Goal: Book appointment/travel/reservation

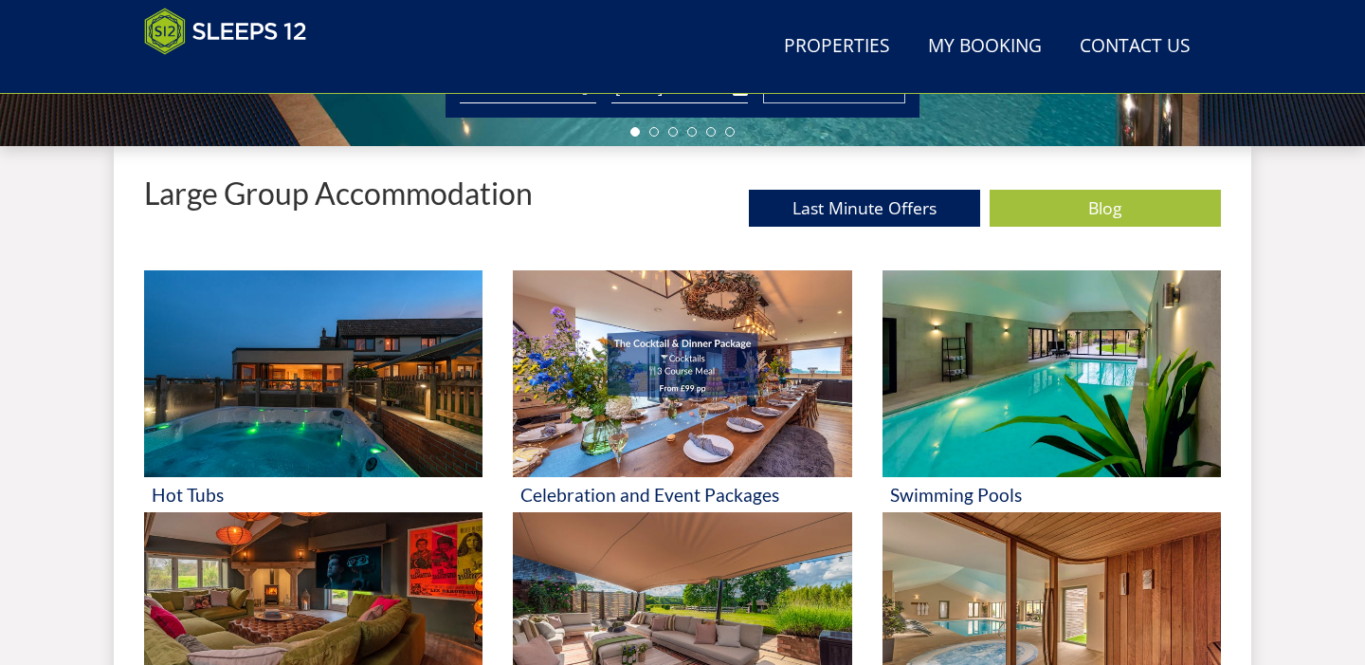
scroll to position [654, 0]
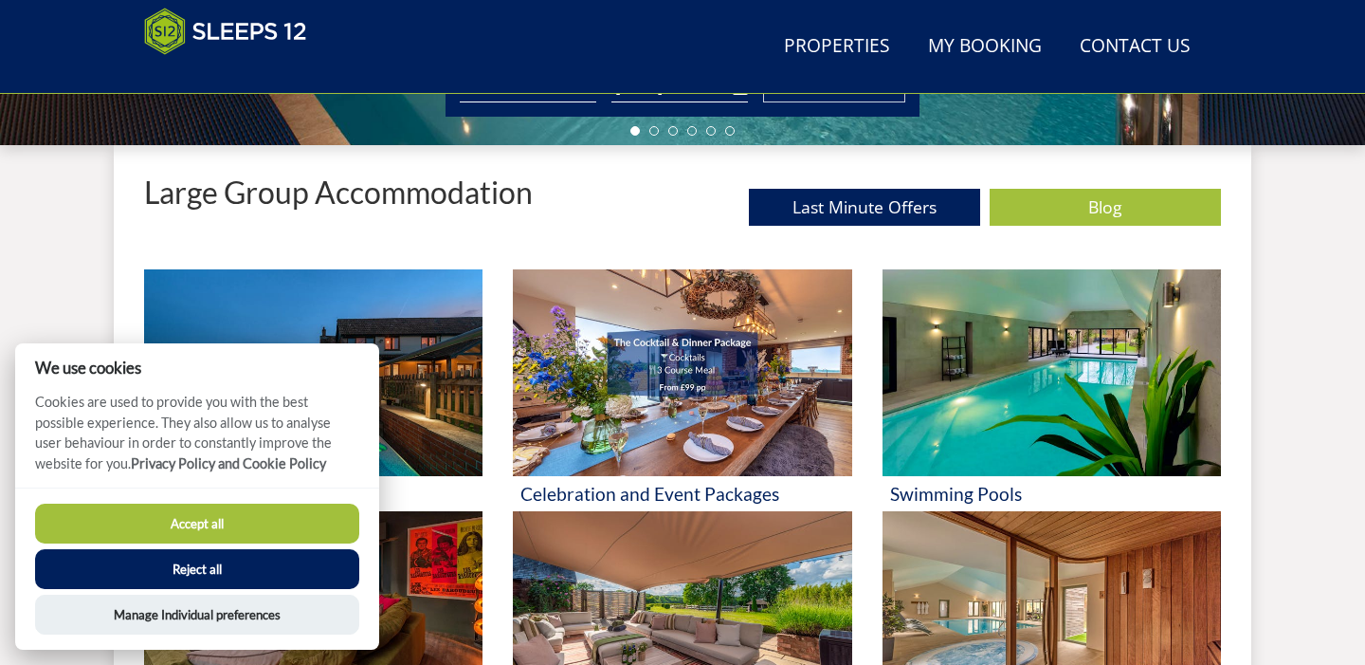
click at [263, 556] on button "Reject all" at bounding box center [197, 569] width 324 height 40
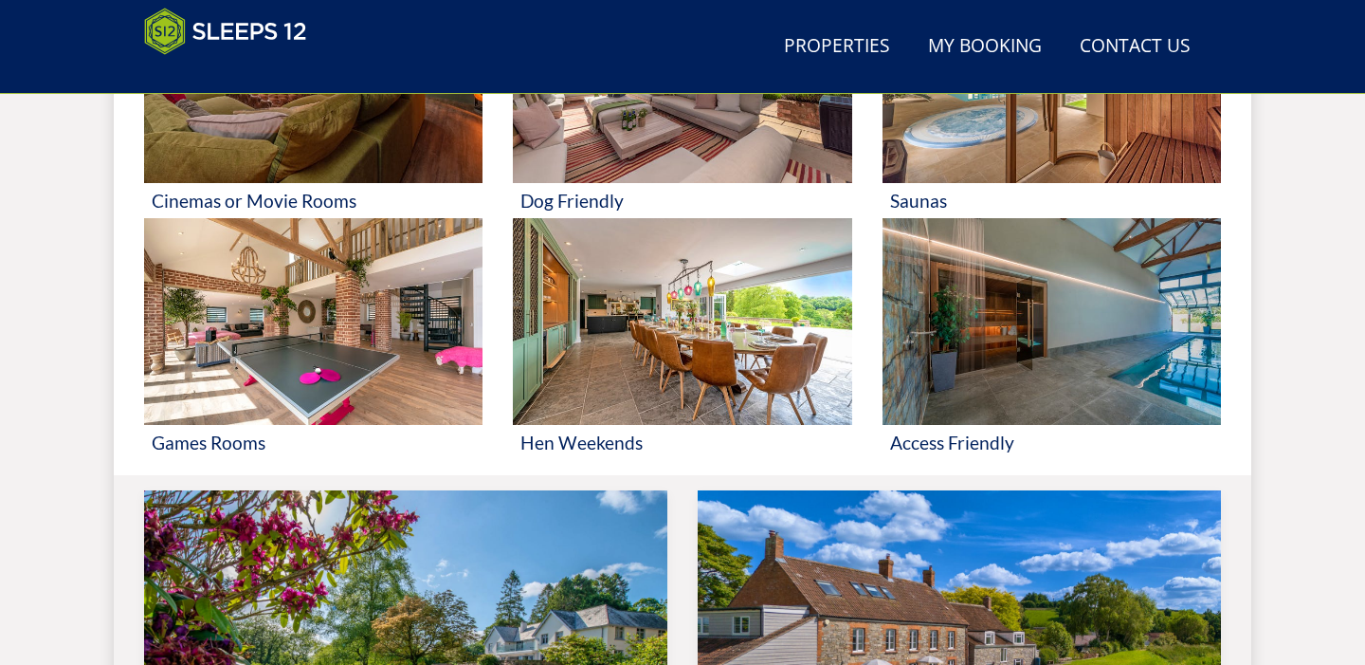
scroll to position [1037, 0]
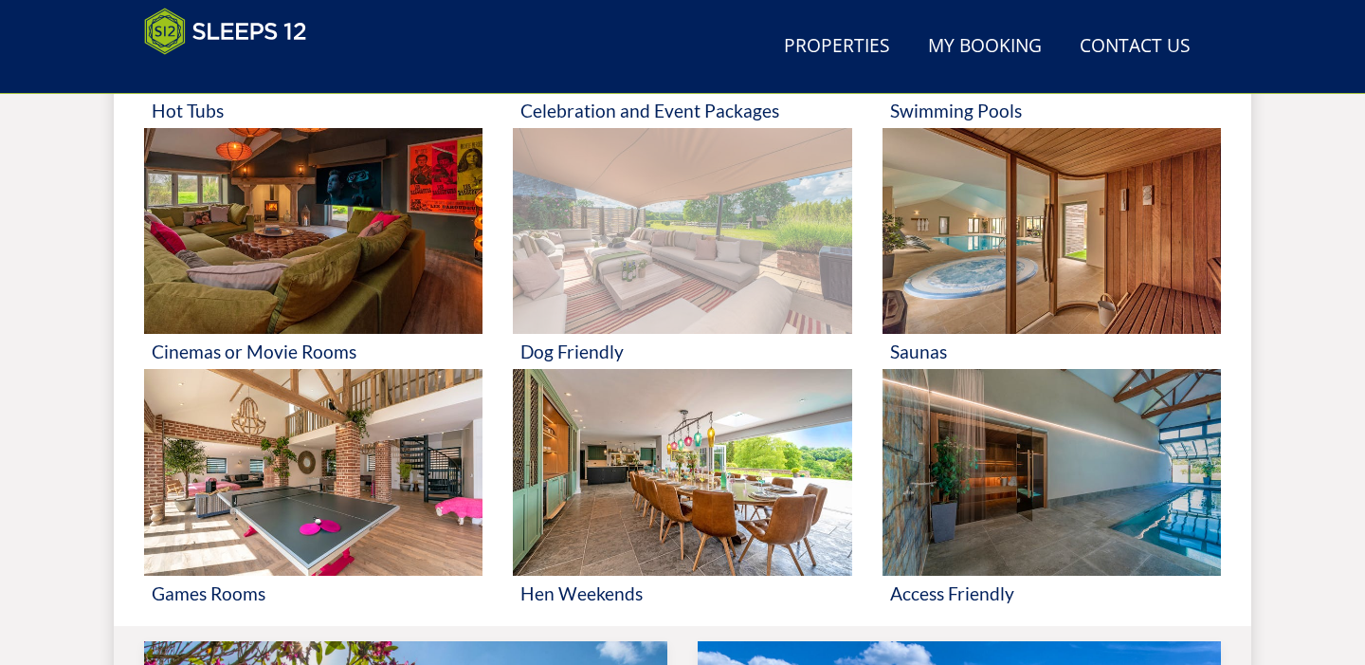
click at [674, 193] on img at bounding box center [682, 231] width 339 height 207
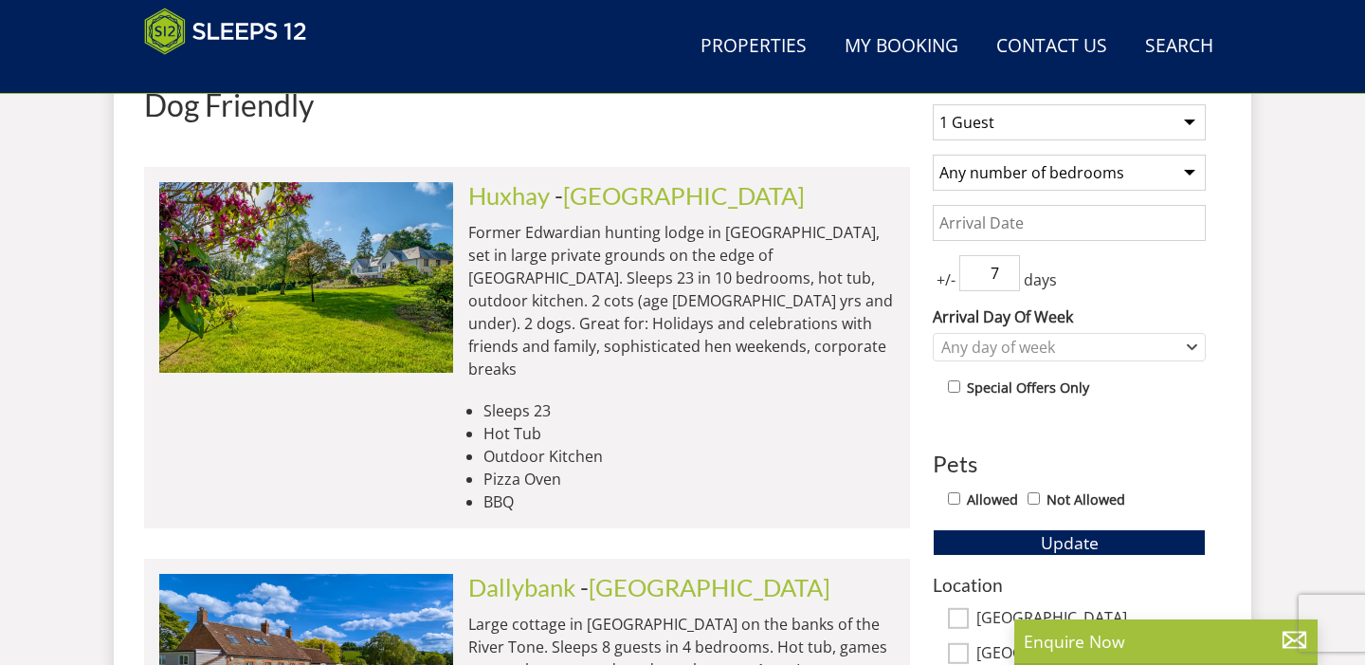
scroll to position [766, 0]
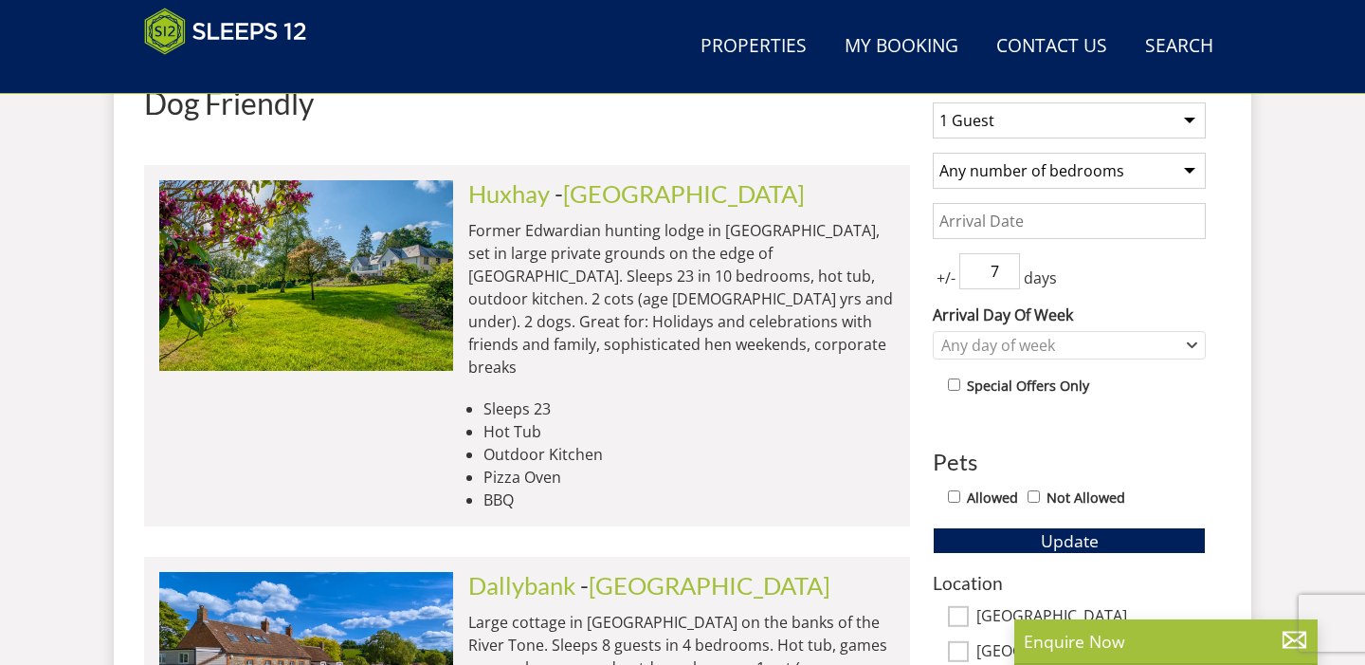
click at [1032, 129] on select "1 Guest 2 Guests 3 Guests 4 Guests 5 Guests 6 Guests 7 Guests 8 Guests 9 Guests…" at bounding box center [1069, 120] width 273 height 36
select select "9"
click at [1056, 173] on select "Any number of bedrooms 4 Bedrooms 5 Bedrooms 6 Bedrooms 7 Bedrooms 8 Bedrooms 9…" at bounding box center [1069, 171] width 273 height 36
select select "5"
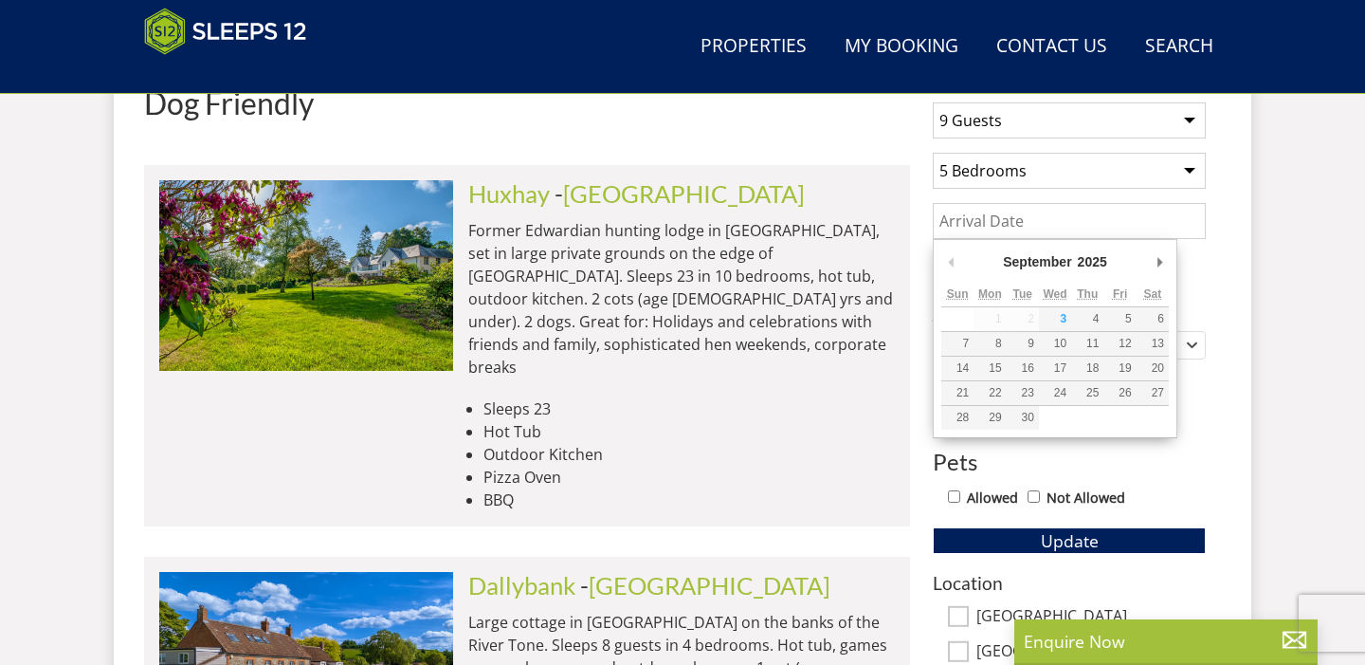
click at [1004, 228] on input "Date" at bounding box center [1069, 221] width 273 height 36
type input "[DATE]"
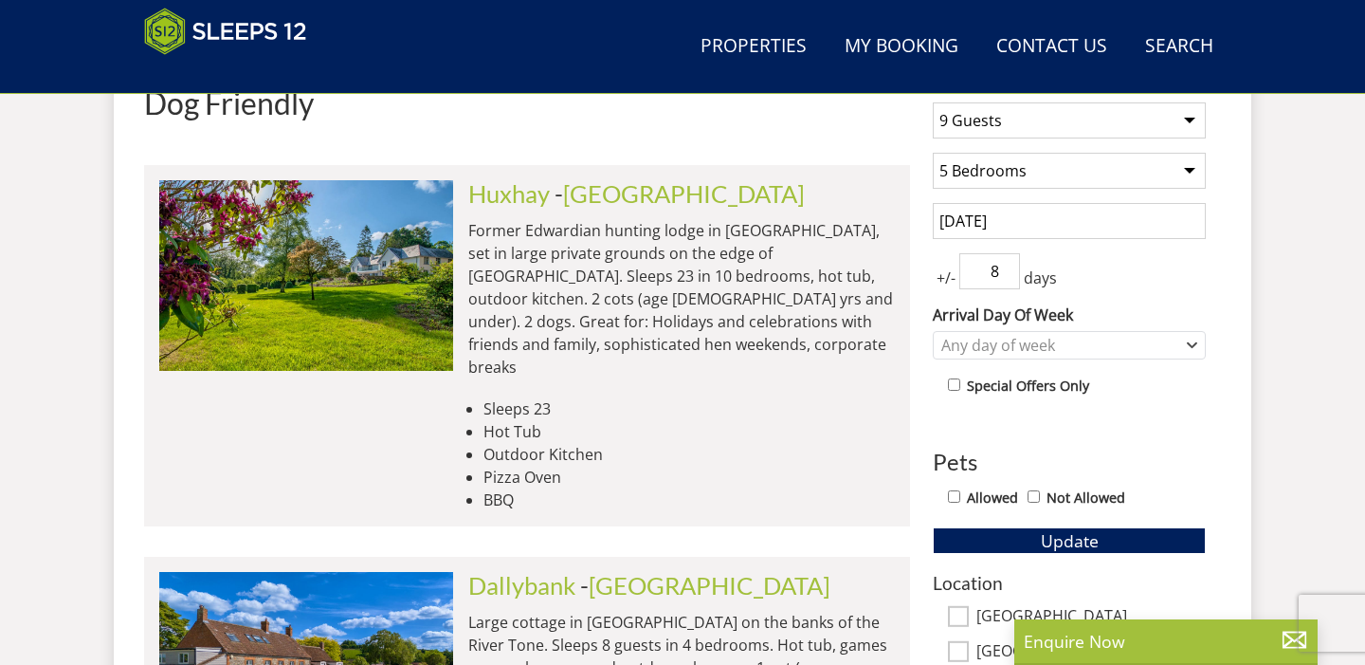
click at [1003, 266] on input "8" at bounding box center [990, 271] width 61 height 36
click at [1003, 266] on input "9" at bounding box center [990, 271] width 61 height 36
click at [1003, 266] on input "10" at bounding box center [990, 271] width 61 height 36
click at [1003, 280] on input "9" at bounding box center [990, 271] width 61 height 36
click at [1003, 280] on input "8" at bounding box center [990, 271] width 61 height 36
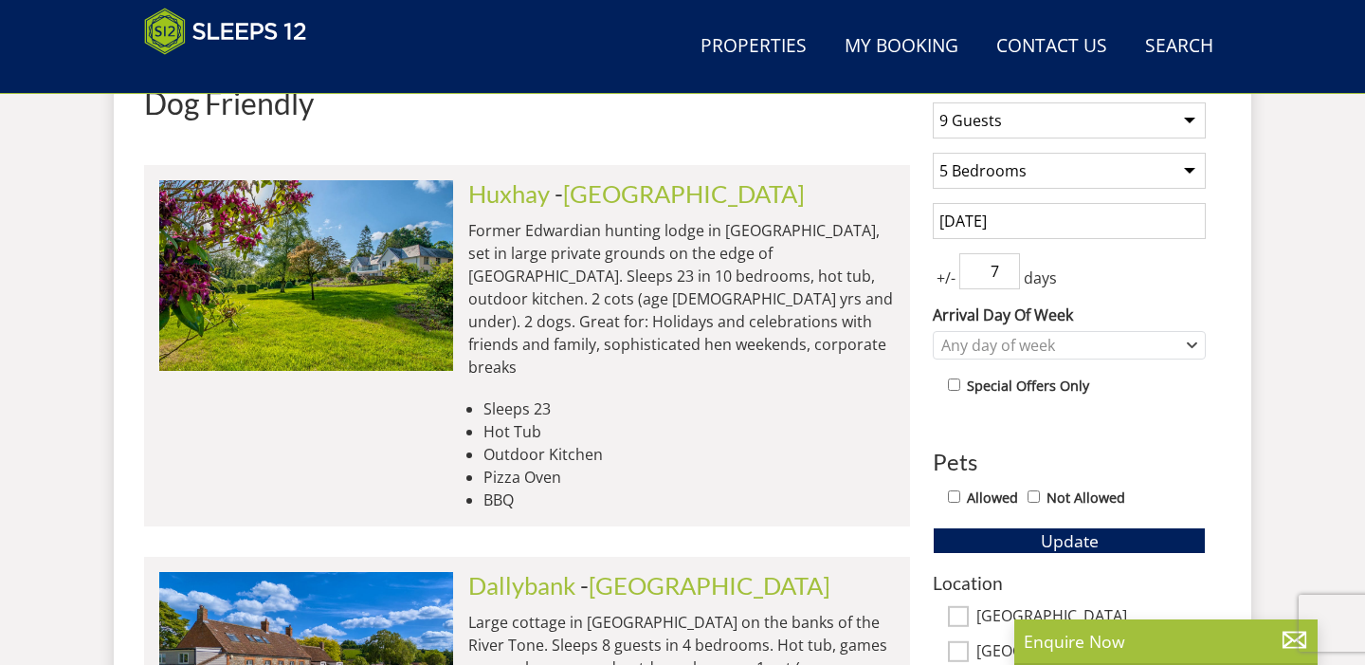
click at [1003, 280] on input "7" at bounding box center [990, 271] width 61 height 36
click at [1003, 280] on input "6" at bounding box center [990, 271] width 61 height 36
click at [1003, 280] on input "5" at bounding box center [990, 271] width 61 height 36
click at [1003, 280] on input "4" at bounding box center [990, 271] width 61 height 36
click at [1003, 280] on input "3" at bounding box center [990, 271] width 61 height 36
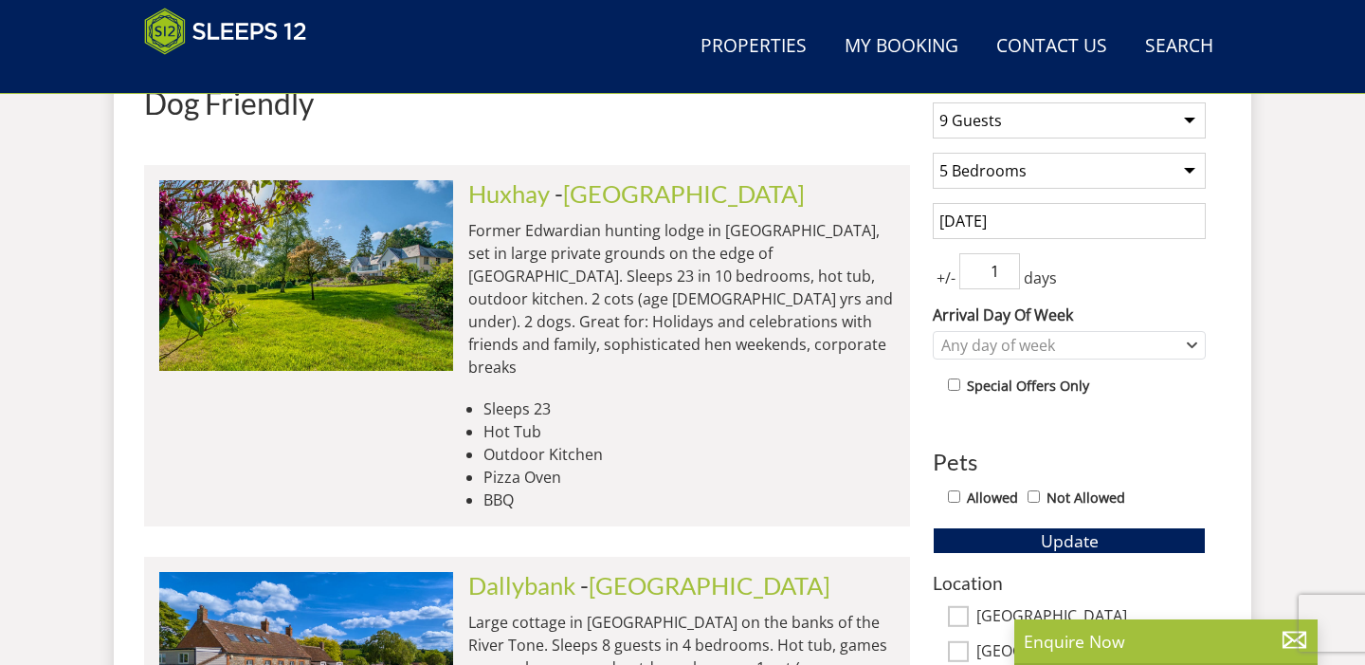
click at [1003, 283] on input "1" at bounding box center [990, 271] width 61 height 36
click at [1003, 284] on input "1" at bounding box center [990, 271] width 61 height 36
type input "0"
click at [1005, 282] on input "0" at bounding box center [990, 271] width 61 height 36
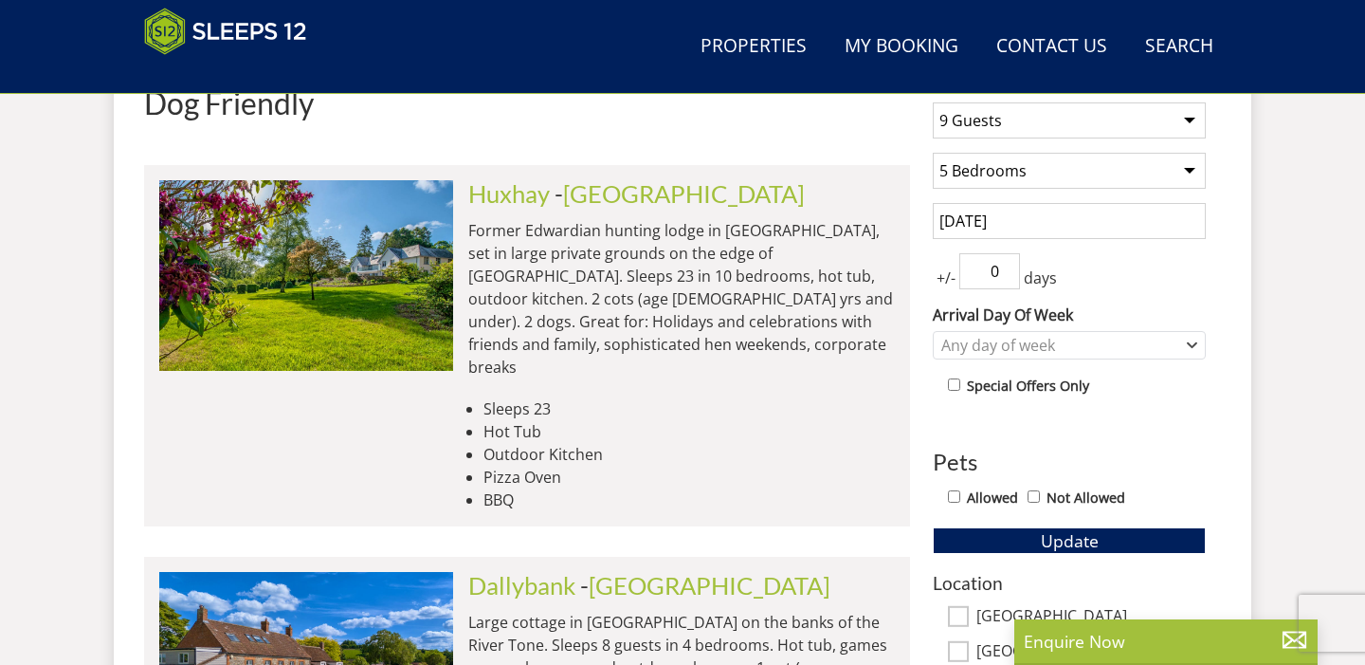
click at [1006, 282] on input "0" at bounding box center [990, 271] width 61 height 36
click at [1005, 321] on label "Arrival Day Of Week" at bounding box center [1069, 314] width 273 height 23
click at [0, 0] on select "[DATE] [DATE] [DATE] [DATE] [DATE] [DATE] [DATE]" at bounding box center [0, 0] width 0 height 0
click at [999, 348] on div "Any day of week" at bounding box center [1060, 345] width 246 height 21
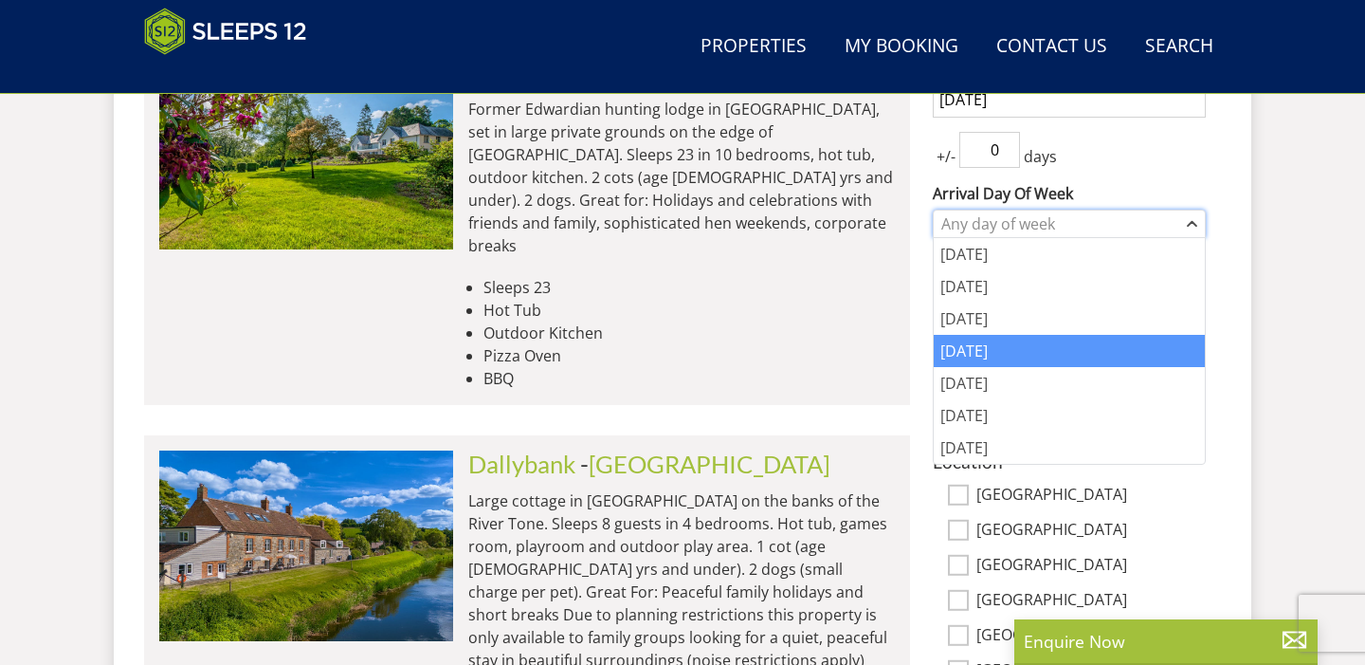
scroll to position [889, 0]
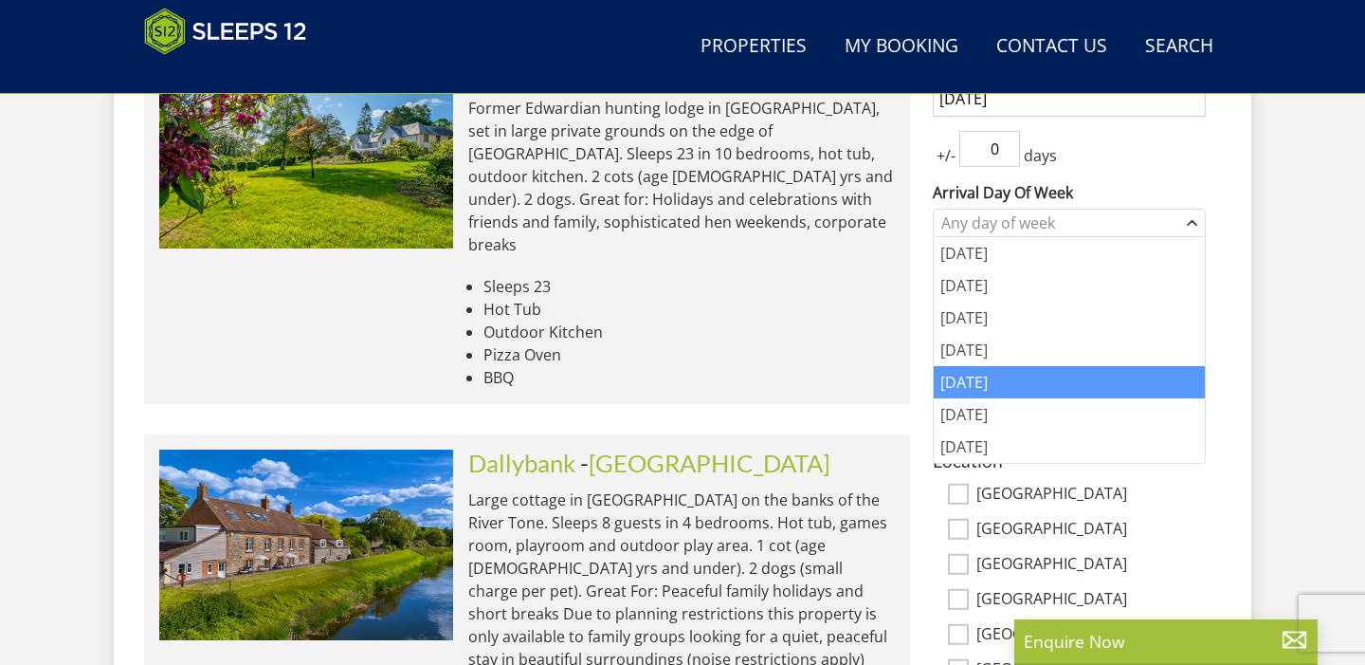
click at [994, 385] on div "[DATE]" at bounding box center [1069, 382] width 271 height 32
click at [885, 321] on li "Outdoor Kitchen" at bounding box center [690, 332] width 412 height 23
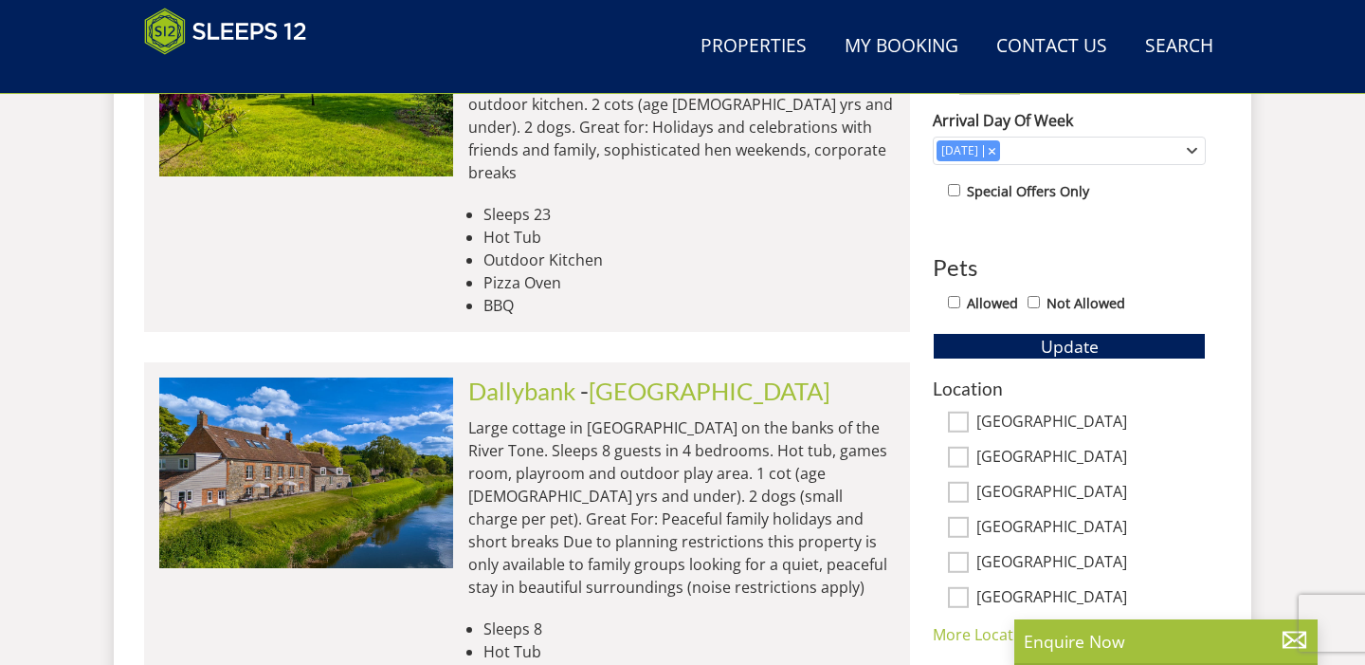
scroll to position [962, 0]
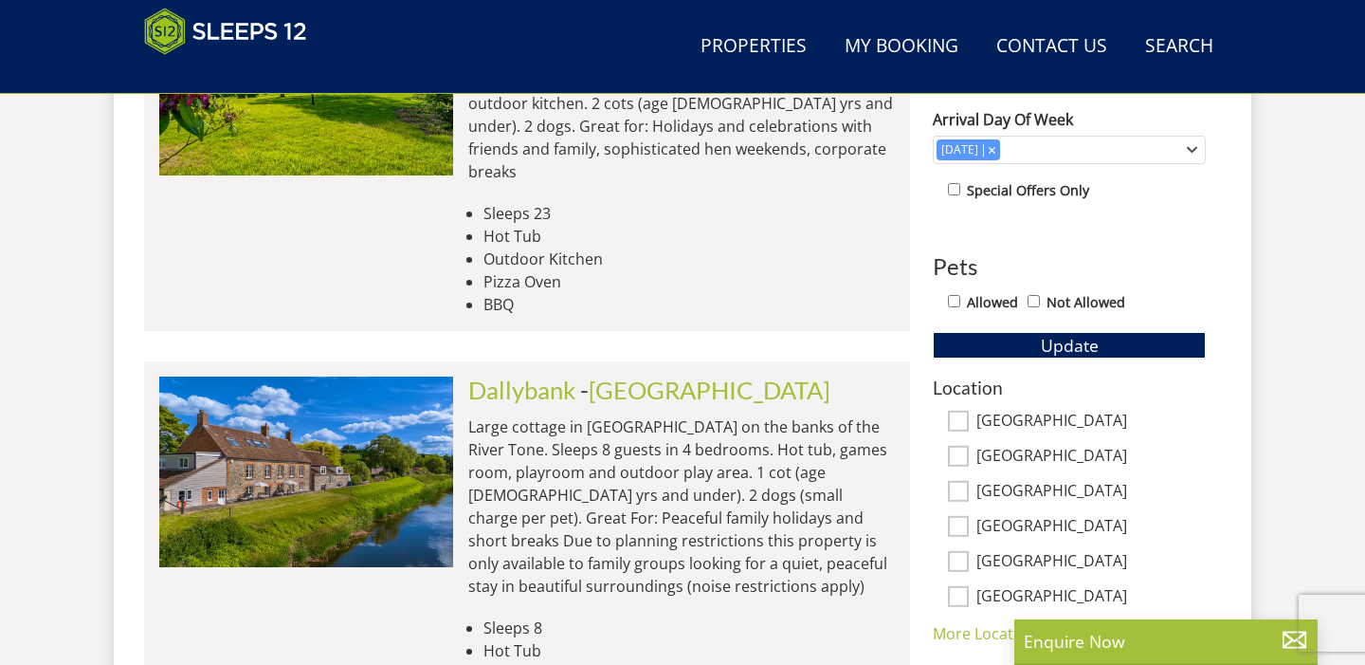
click at [979, 301] on label "Allowed" at bounding box center [992, 302] width 51 height 21
click at [961, 301] on input "Allowed" at bounding box center [954, 301] width 12 height 12
checkbox input "true"
click at [1049, 352] on span "Update" at bounding box center [1070, 345] width 58 height 23
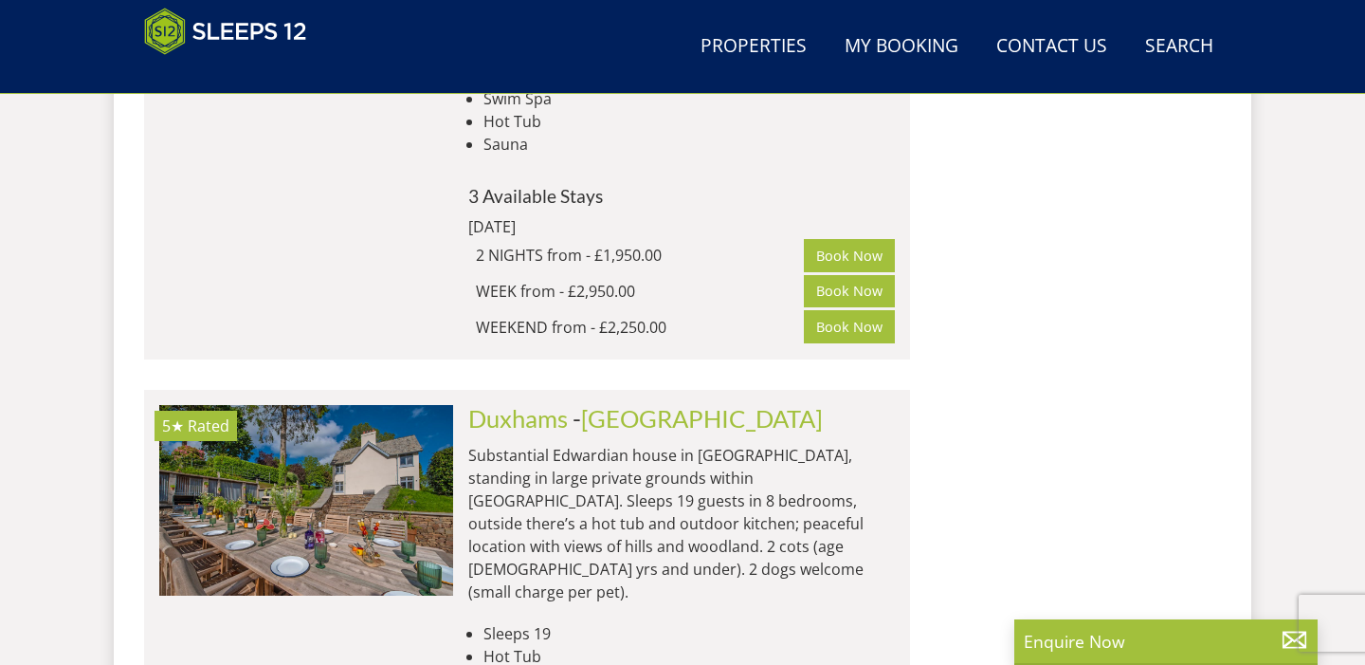
scroll to position [10277, 0]
